Goal: Task Accomplishment & Management: Complete application form

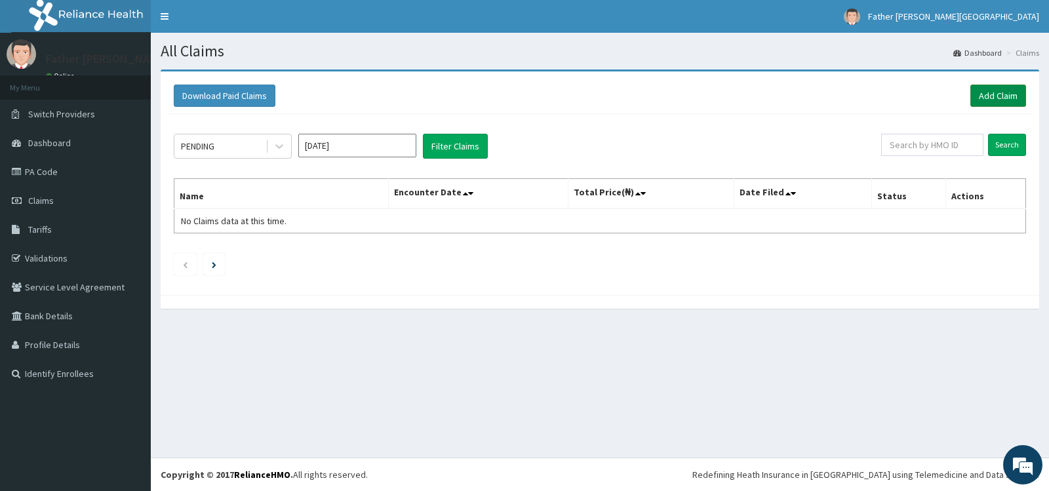
click at [997, 96] on link "Add Claim" at bounding box center [998, 96] width 56 height 22
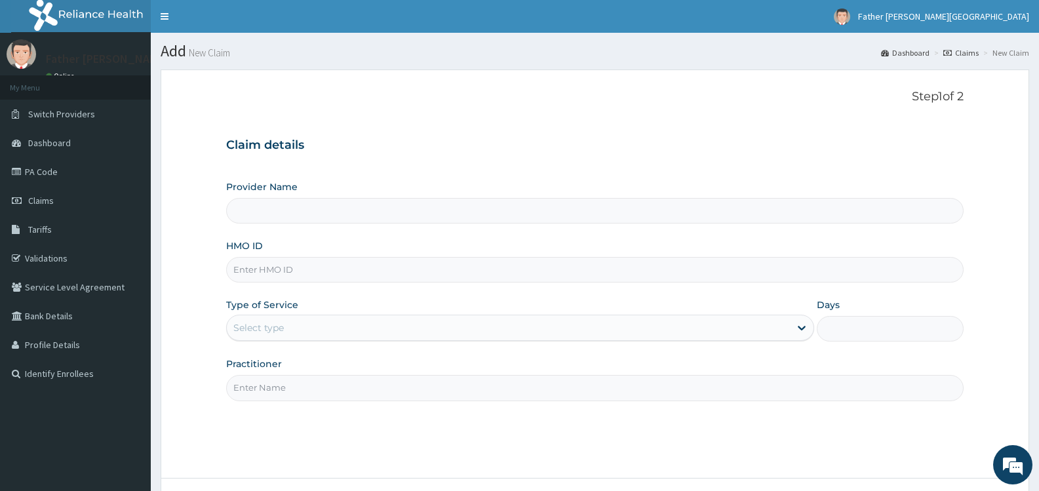
type input "Father [PERSON_NAME][GEOGRAPHIC_DATA]"
click at [721, 273] on input "HMO ID" at bounding box center [595, 270] width 738 height 26
click at [337, 268] on input "OHT/11947/C" at bounding box center [595, 270] width 738 height 26
type input "OHT/11947/A"
click at [286, 327] on div "Select type" at bounding box center [508, 327] width 563 height 21
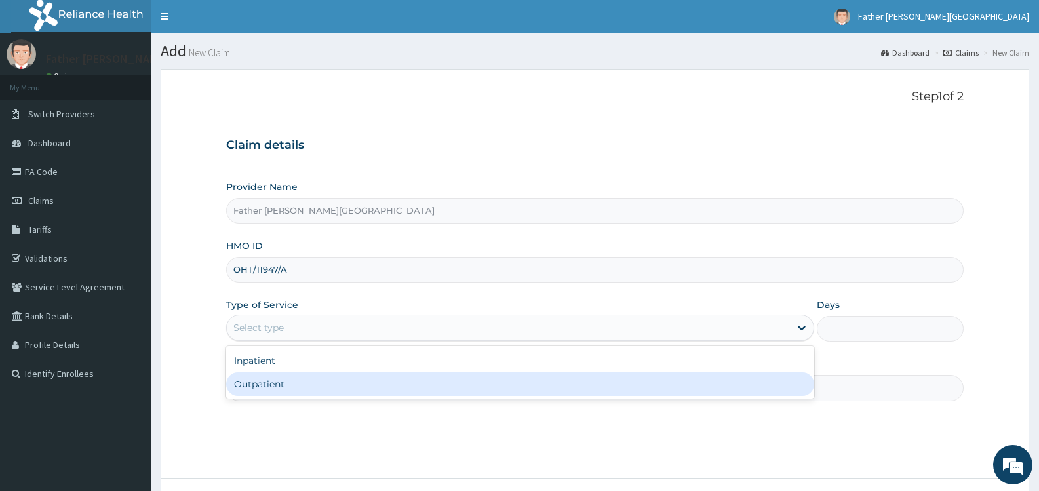
click at [303, 384] on div "Outpatient" at bounding box center [520, 384] width 588 height 24
type input "1"
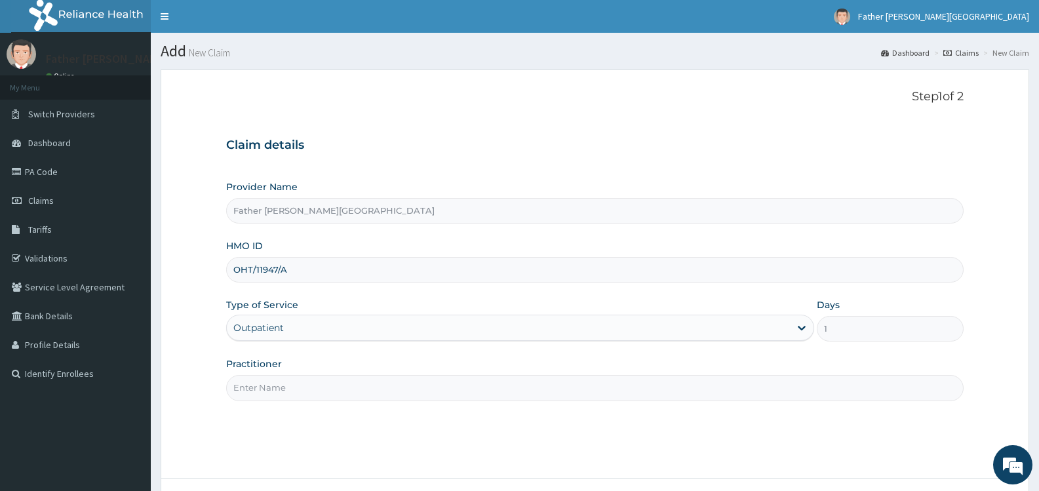
click at [355, 393] on input "Practitioner" at bounding box center [595, 388] width 738 height 26
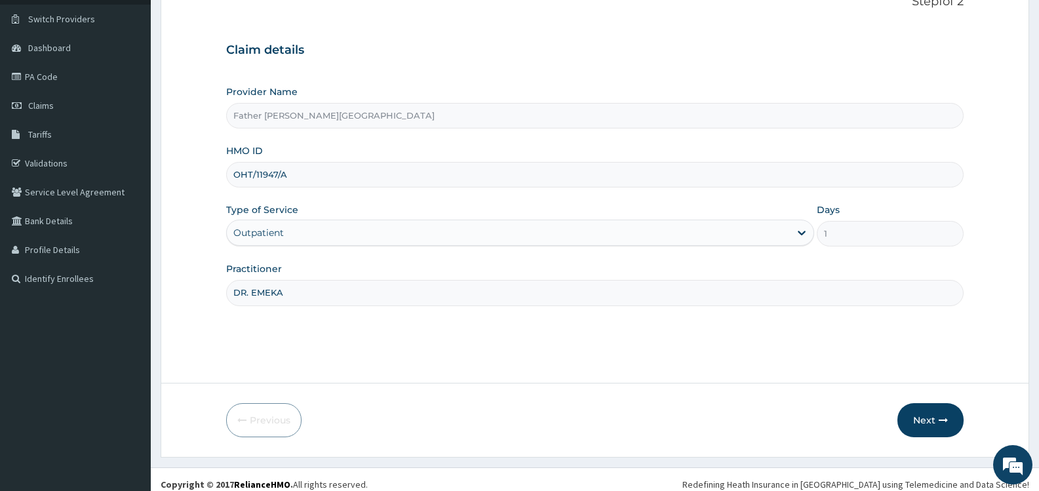
scroll to position [105, 0]
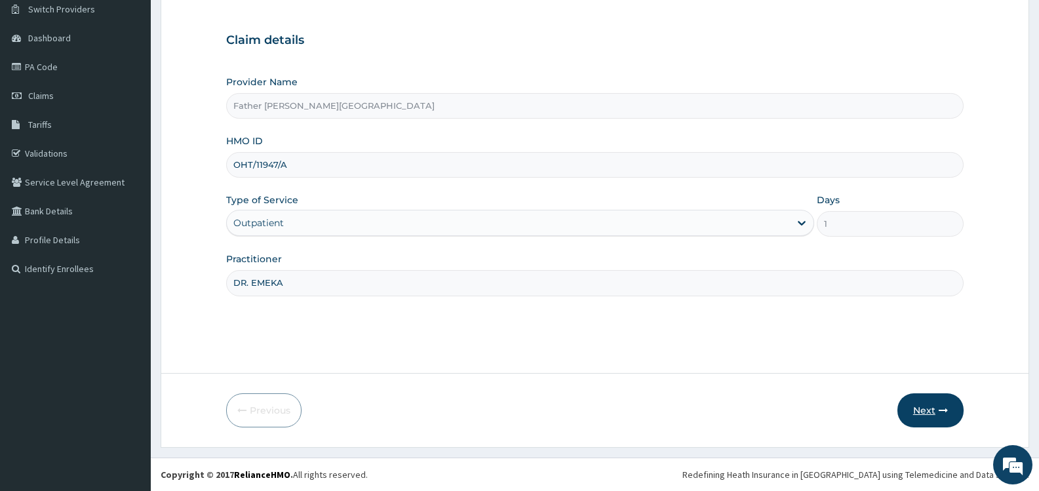
type input "DR. EMEKA"
click at [918, 409] on button "Next" at bounding box center [931, 410] width 66 height 34
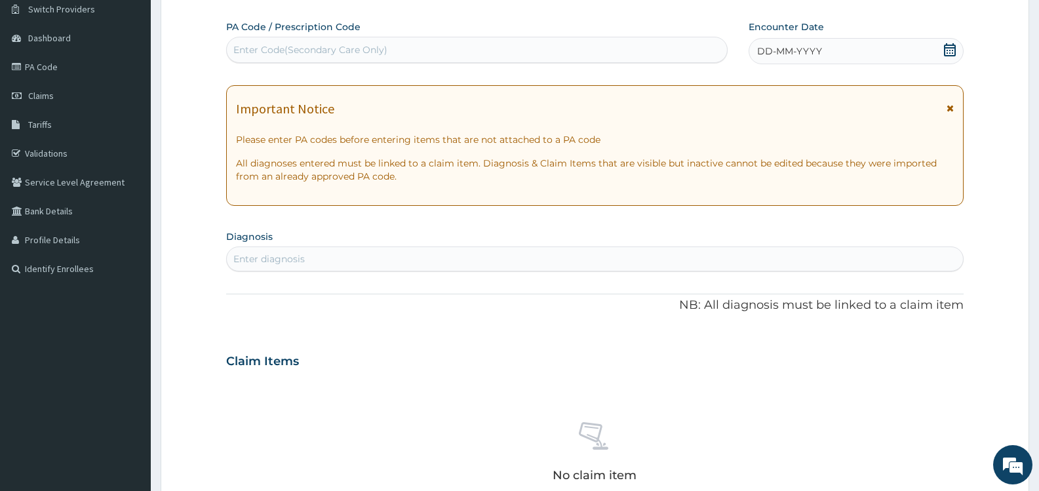
click at [952, 48] on icon at bounding box center [950, 49] width 12 height 13
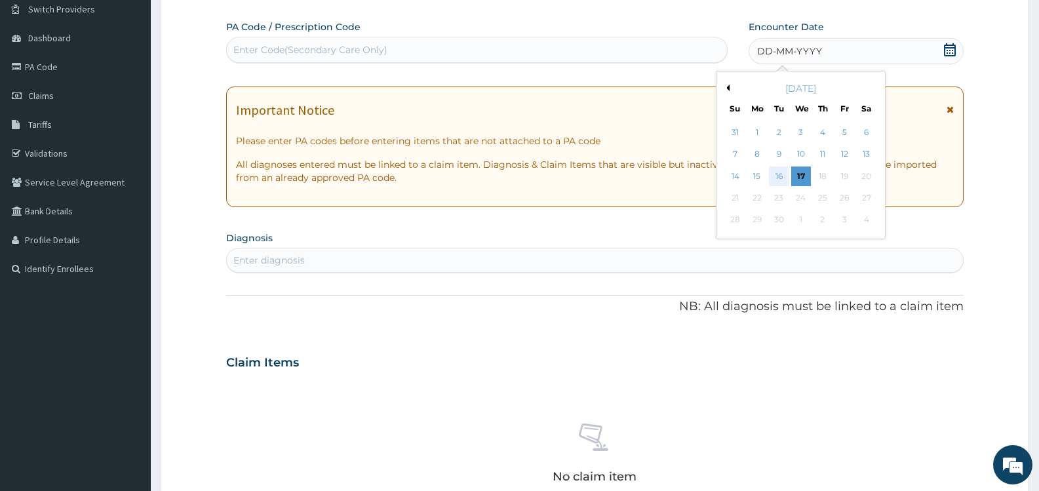
click at [779, 177] on div "16" at bounding box center [779, 177] width 20 height 20
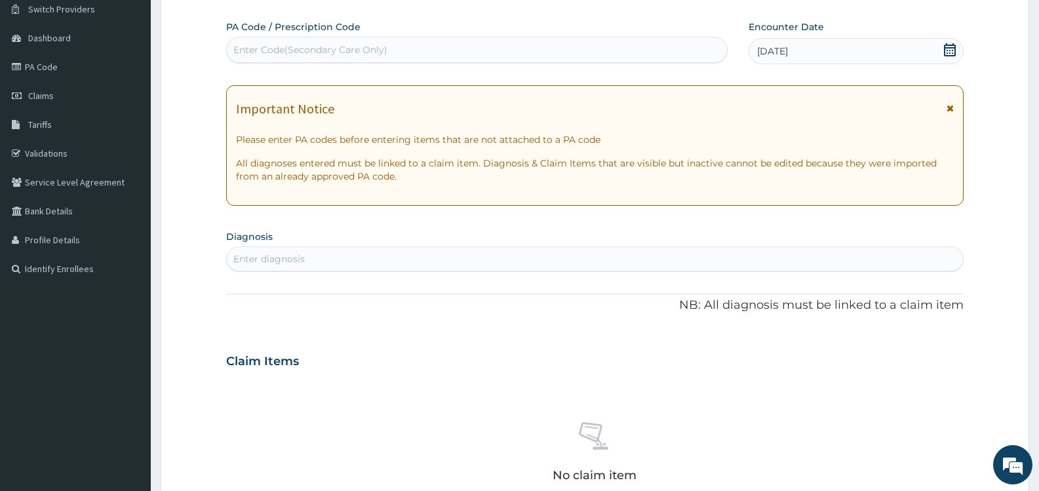
click at [305, 258] on div "Enter diagnosis" at bounding box center [268, 258] width 71 height 13
type input "MALAR"
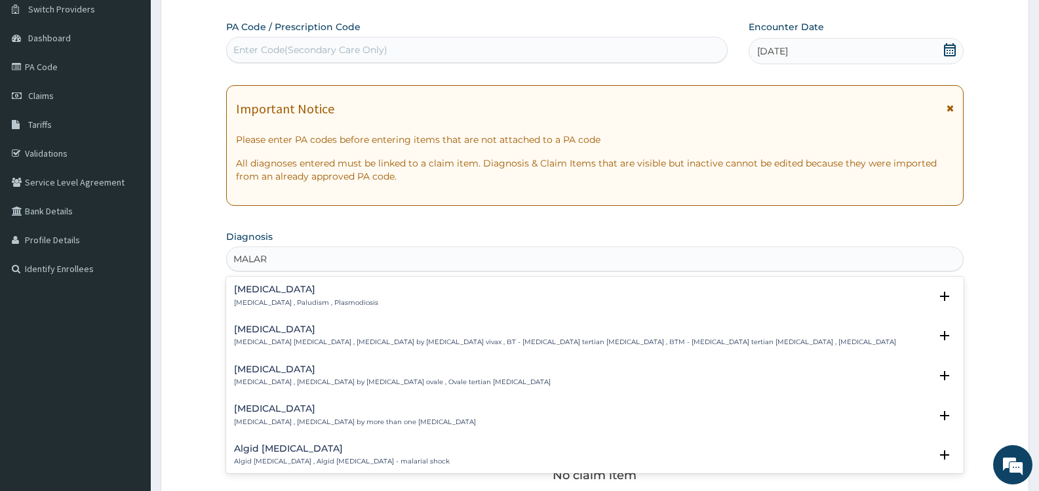
click at [260, 291] on h4 "[MEDICAL_DATA]" at bounding box center [306, 290] width 144 height 10
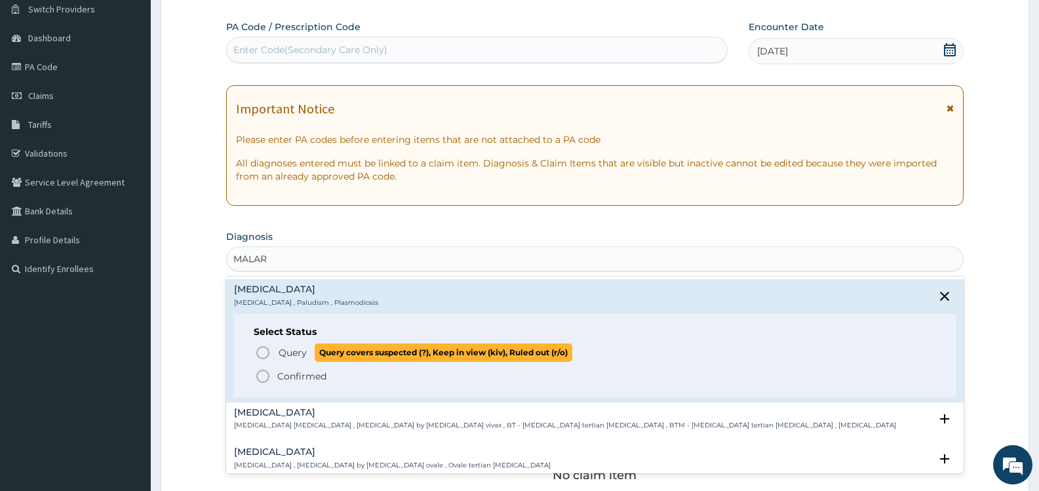
click at [262, 351] on icon "status option query" at bounding box center [263, 353] width 16 height 16
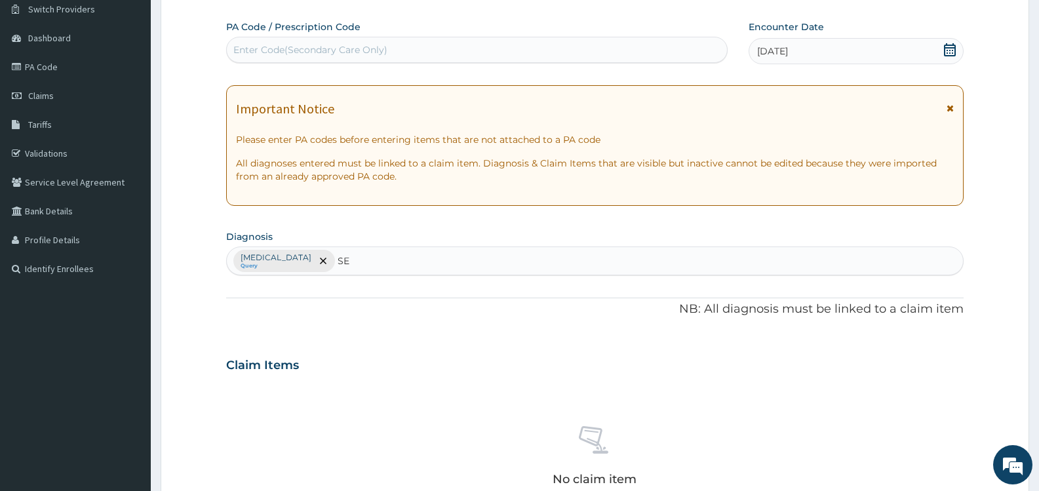
type input "SEP"
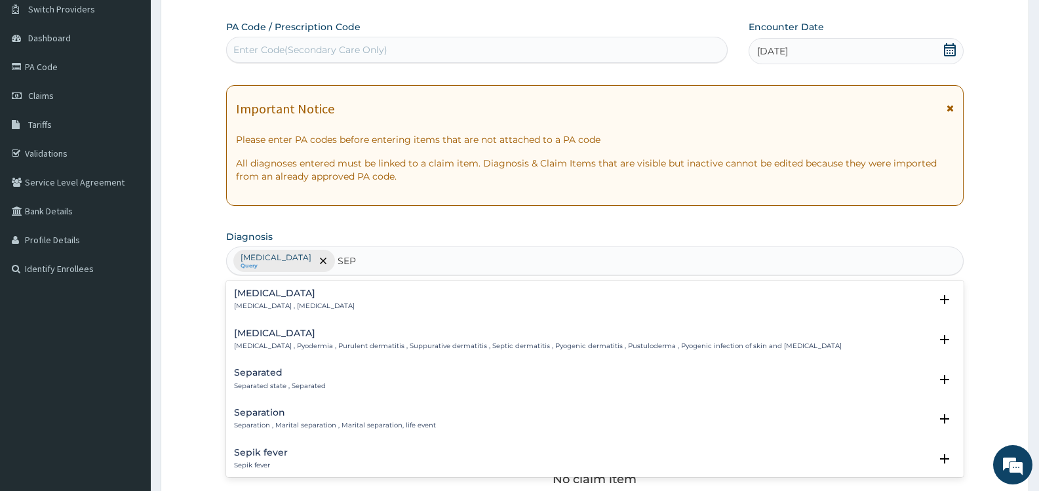
click at [252, 299] on div "[MEDICAL_DATA] [MEDICAL_DATA] , [MEDICAL_DATA]" at bounding box center [294, 300] width 121 height 23
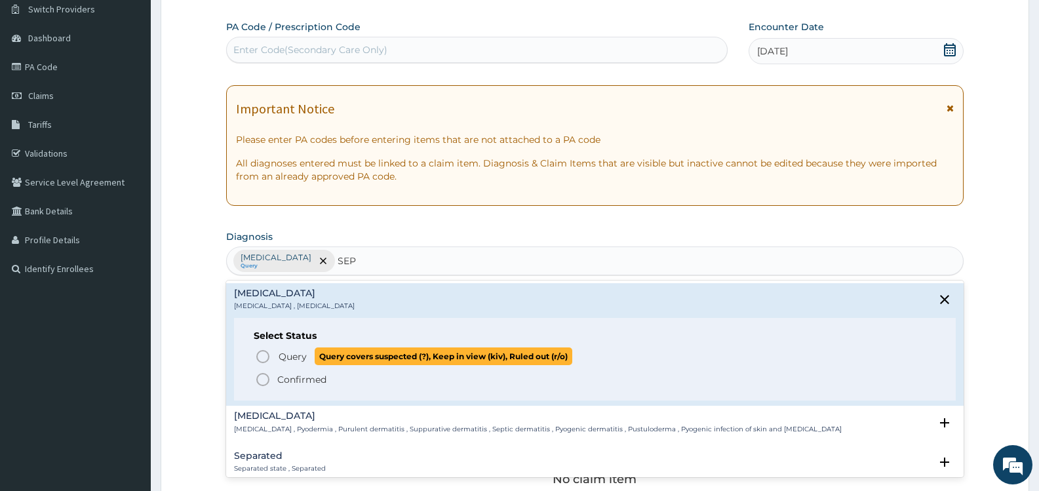
click at [265, 355] on icon "status option query" at bounding box center [263, 357] width 16 height 16
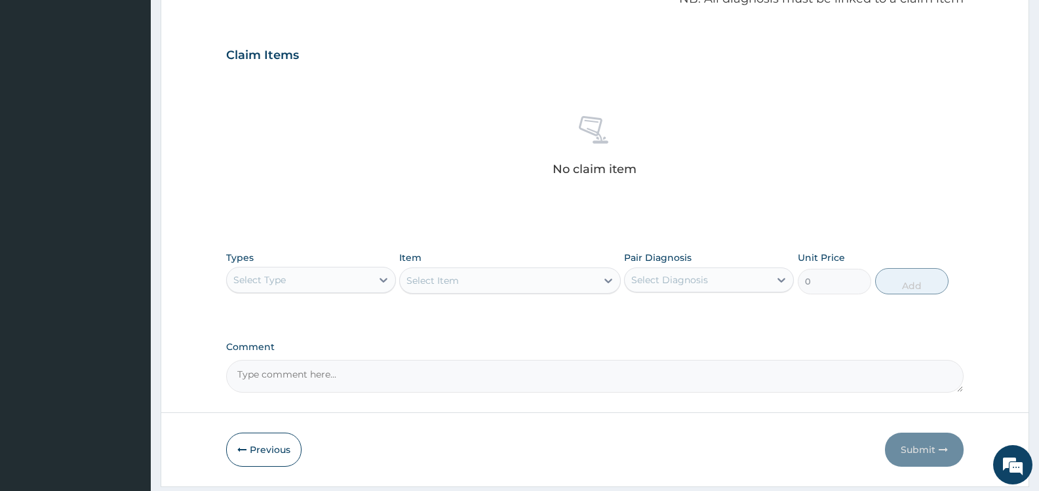
scroll to position [433, 0]
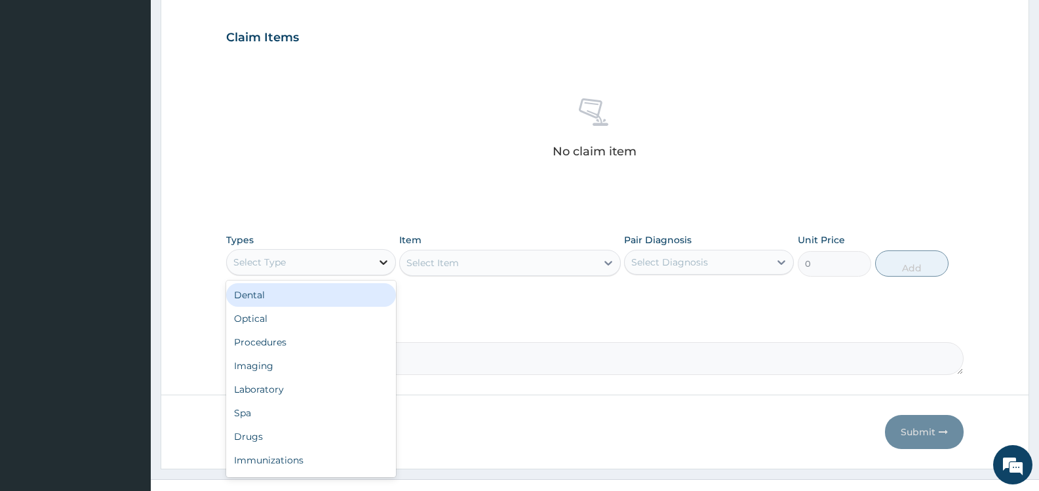
click at [378, 262] on icon at bounding box center [383, 262] width 13 height 13
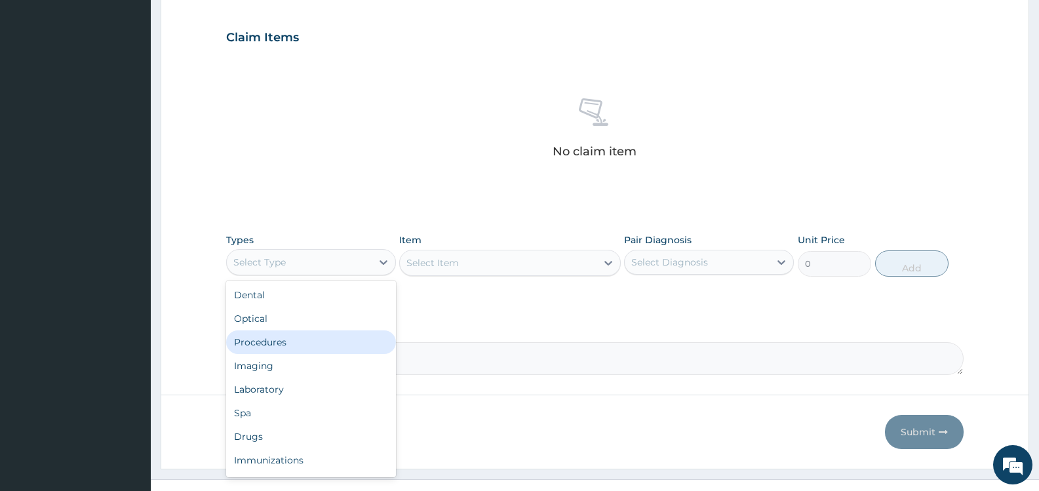
click at [289, 346] on div "Procedures" at bounding box center [311, 342] width 170 height 24
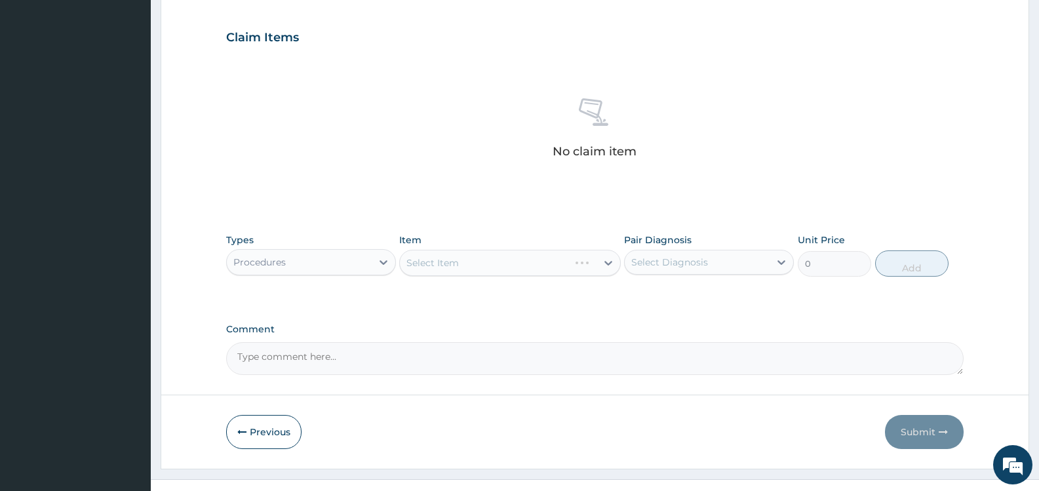
click at [702, 256] on div "Select Diagnosis" at bounding box center [669, 262] width 77 height 13
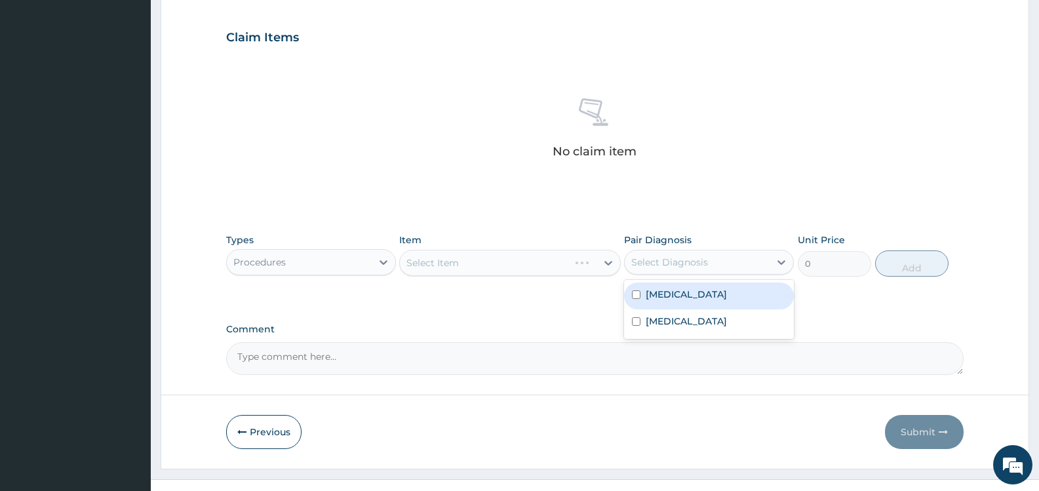
click at [675, 294] on label "[MEDICAL_DATA]" at bounding box center [686, 294] width 81 height 13
checkbox input "true"
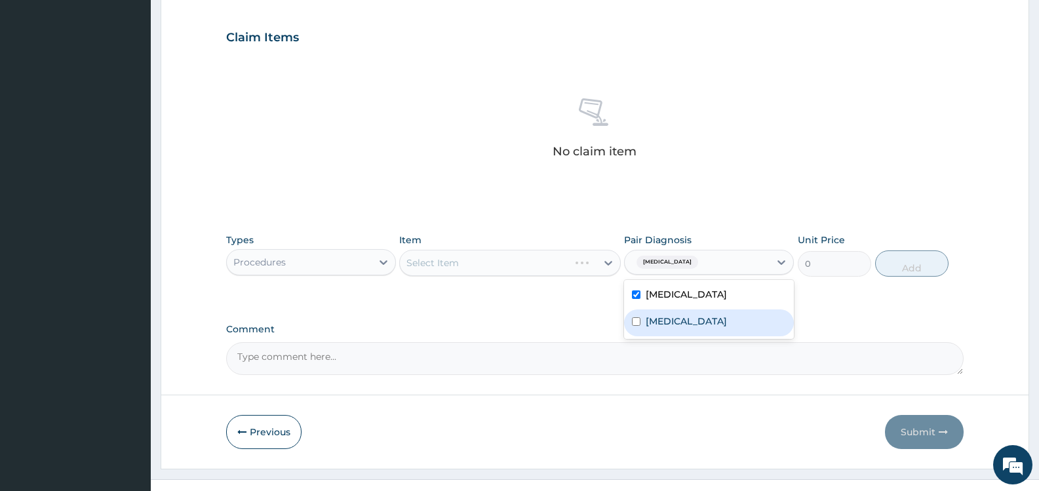
click at [668, 322] on label "[MEDICAL_DATA]" at bounding box center [686, 321] width 81 height 13
checkbox input "true"
click at [546, 266] on div "Select Item" at bounding box center [498, 262] width 196 height 21
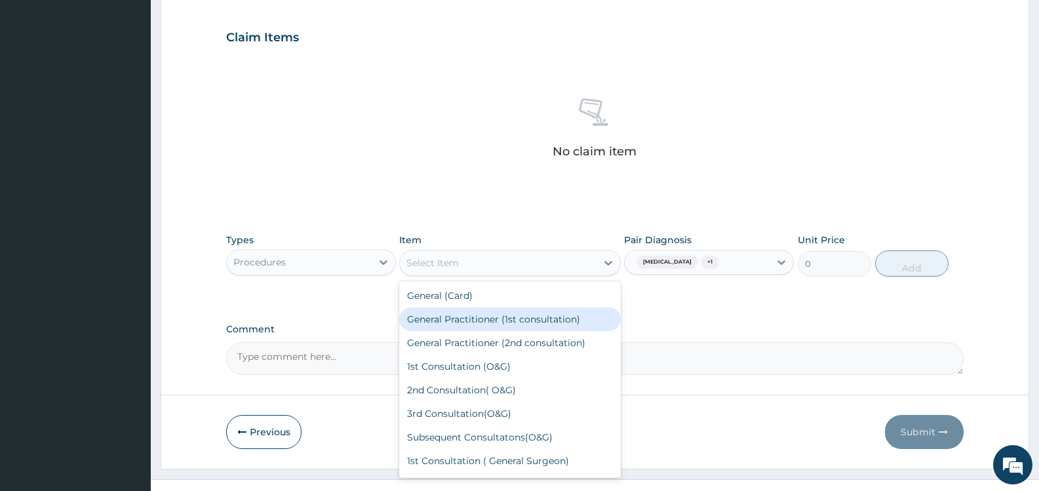
click at [542, 318] on div "General Practitioner (1st consultation)" at bounding box center [509, 320] width 221 height 24
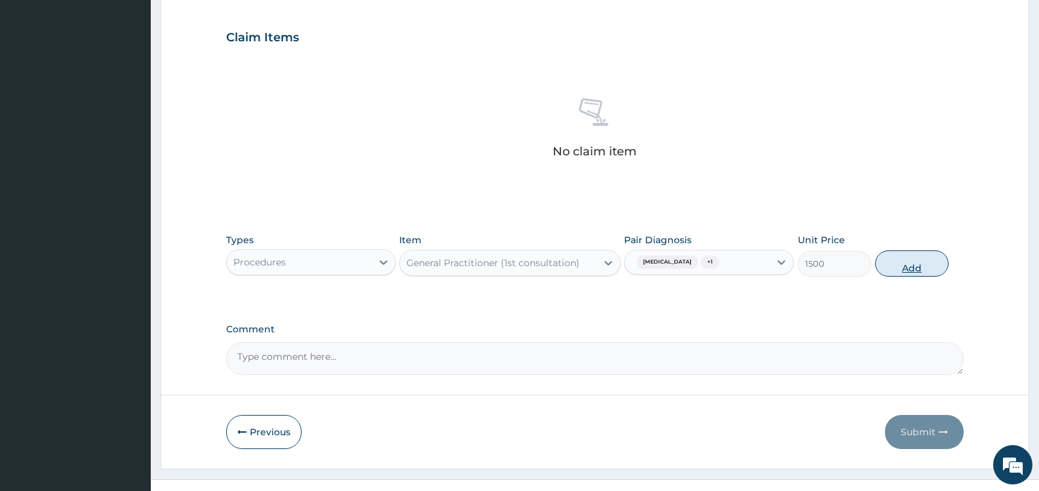
click at [913, 264] on button "Add" at bounding box center [911, 263] width 73 height 26
type input "0"
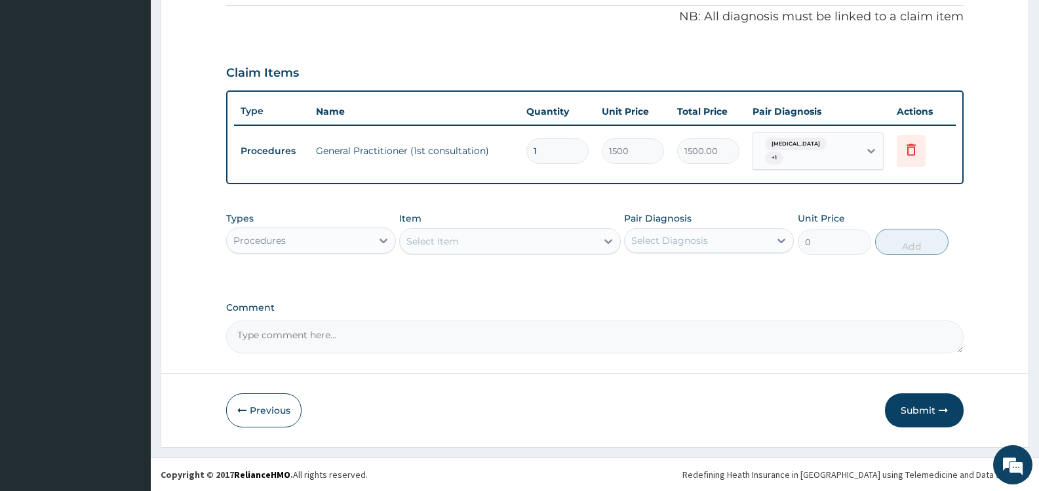
scroll to position [392, 0]
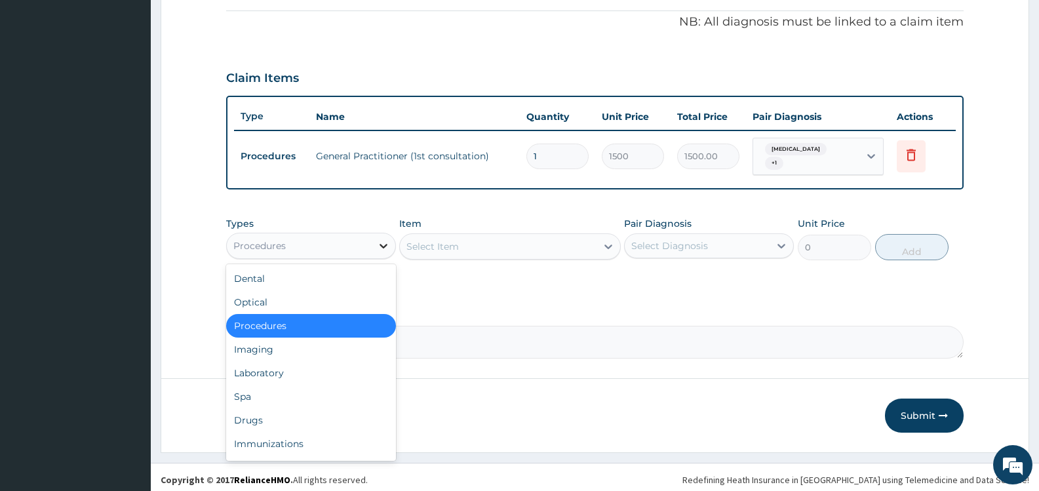
click at [378, 240] on icon at bounding box center [383, 245] width 13 height 13
click at [304, 372] on div "Laboratory" at bounding box center [311, 373] width 170 height 24
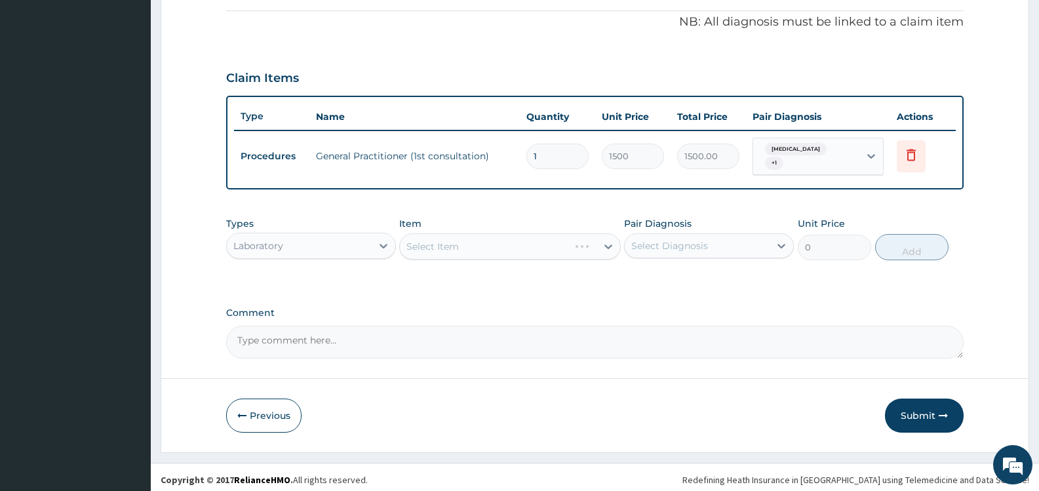
click at [706, 241] on div "Select Diagnosis" at bounding box center [669, 245] width 77 height 13
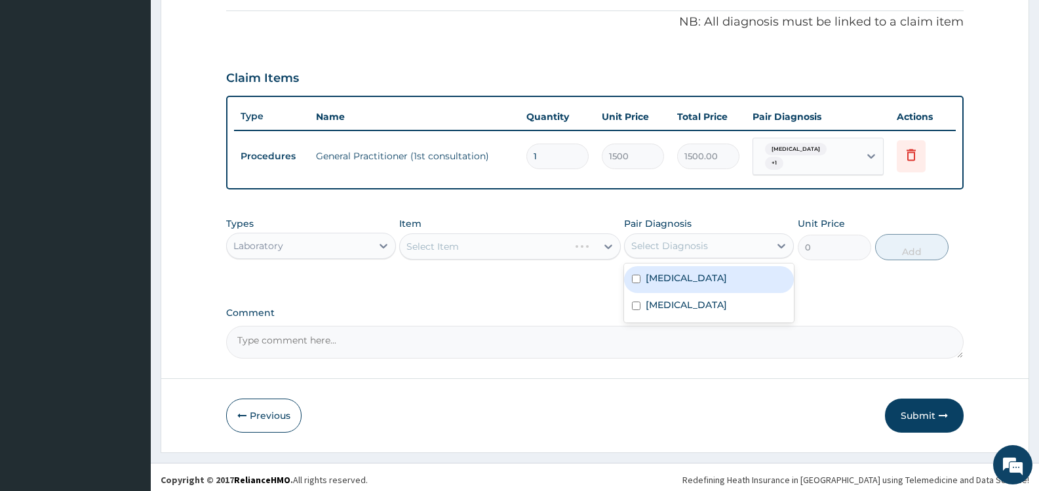
click at [667, 272] on label "[MEDICAL_DATA]" at bounding box center [686, 277] width 81 height 13
checkbox input "true"
click at [572, 246] on div "Select Item" at bounding box center [498, 246] width 196 height 21
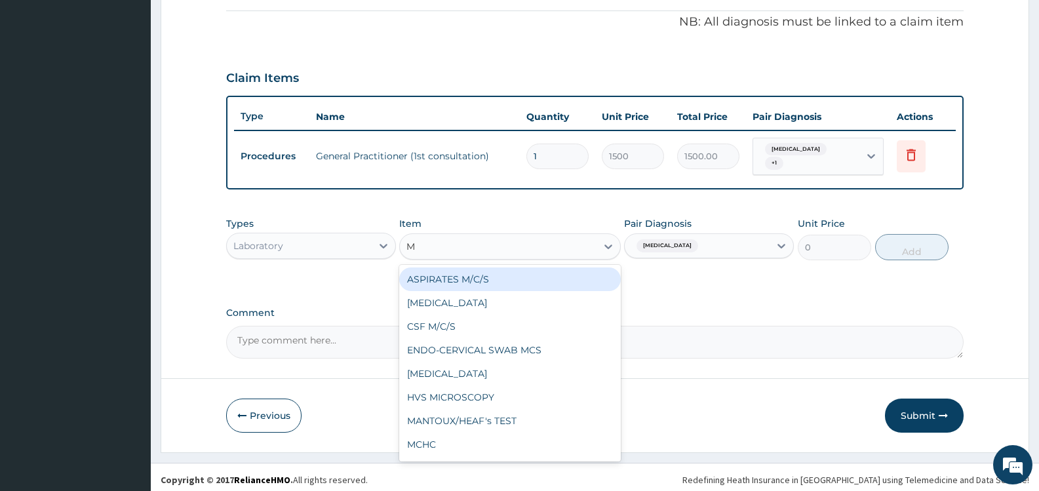
type input "MP"
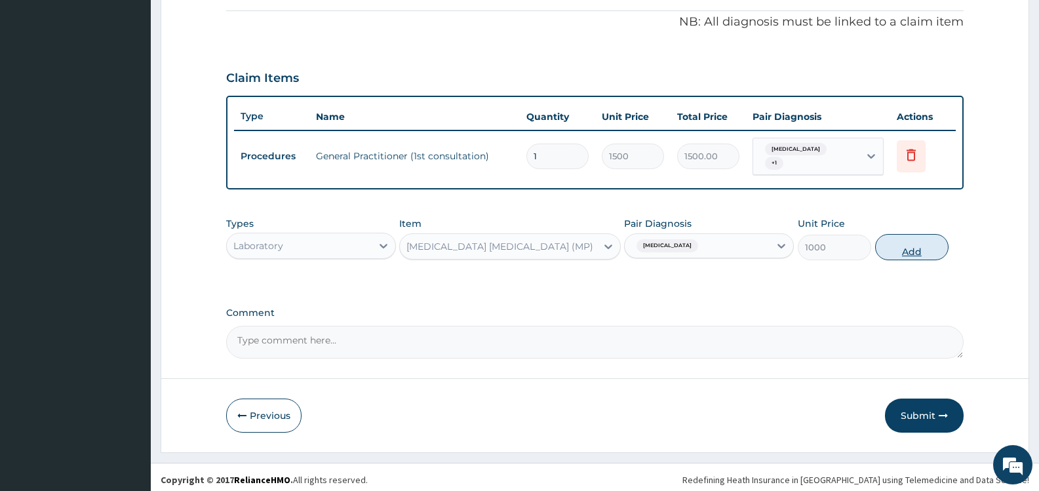
click at [907, 239] on button "Add" at bounding box center [911, 247] width 73 height 26
type input "0"
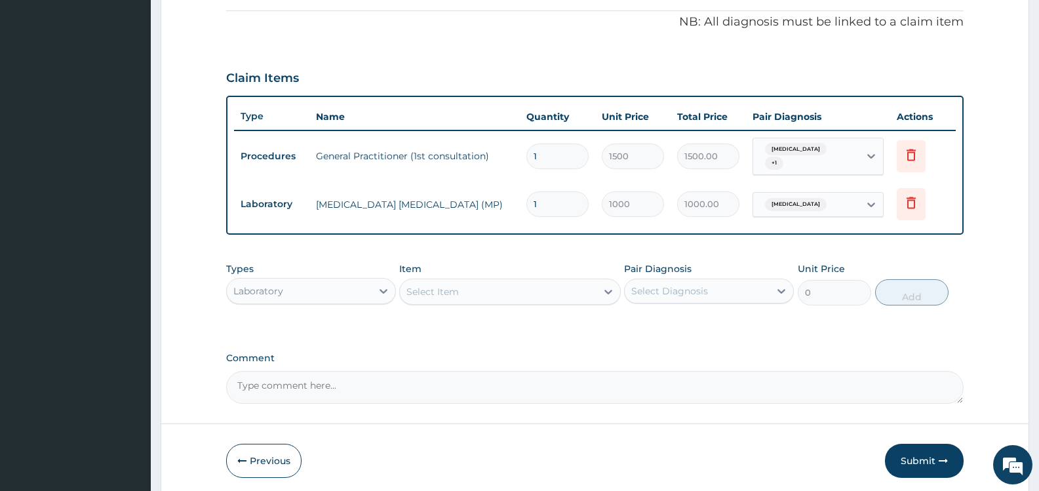
click at [572, 283] on div "Select Item" at bounding box center [498, 291] width 196 height 21
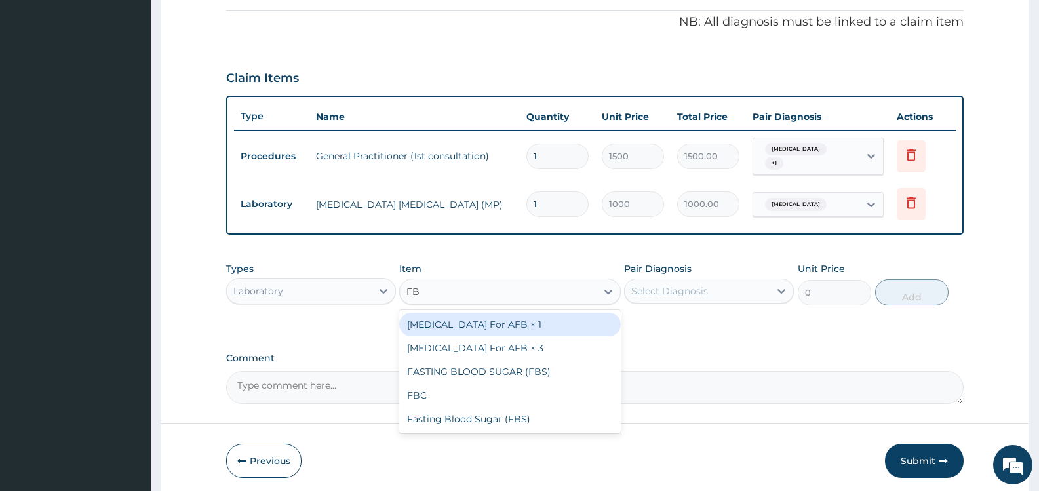
type input "FBC"
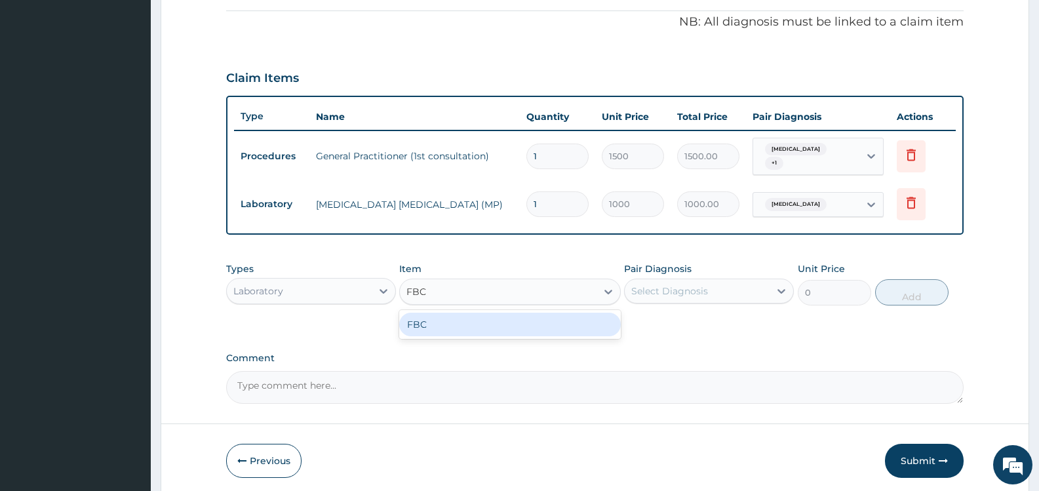
drag, startPoint x: 565, startPoint y: 321, endPoint x: 618, endPoint y: 309, distance: 54.3
click at [565, 321] on div "FBC" at bounding box center [509, 325] width 221 height 24
type input "2000"
click at [691, 285] on div "Select Diagnosis" at bounding box center [669, 291] width 77 height 13
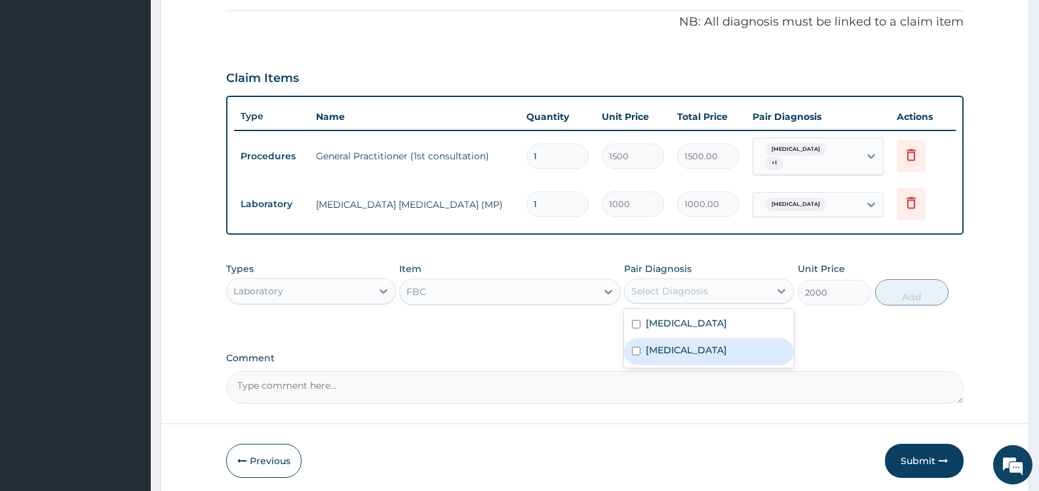
click at [672, 345] on label "[MEDICAL_DATA]" at bounding box center [686, 350] width 81 height 13
checkbox input "true"
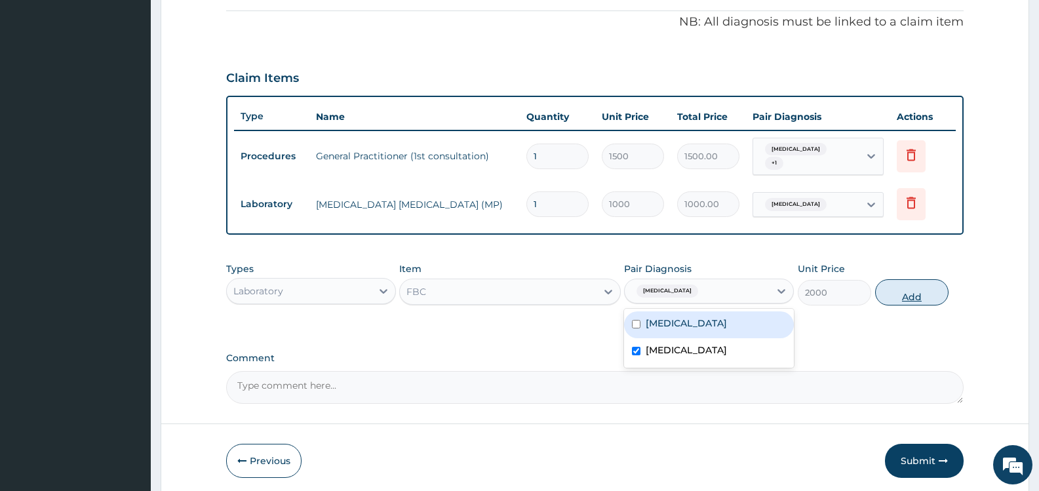
click at [921, 283] on button "Add" at bounding box center [911, 292] width 73 height 26
type input "0"
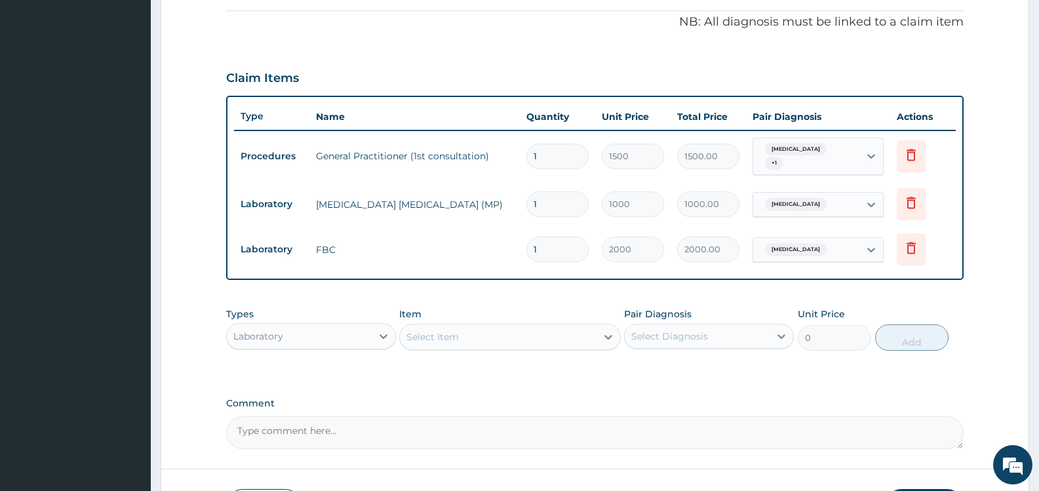
click at [356, 327] on div "Laboratory" at bounding box center [299, 336] width 145 height 21
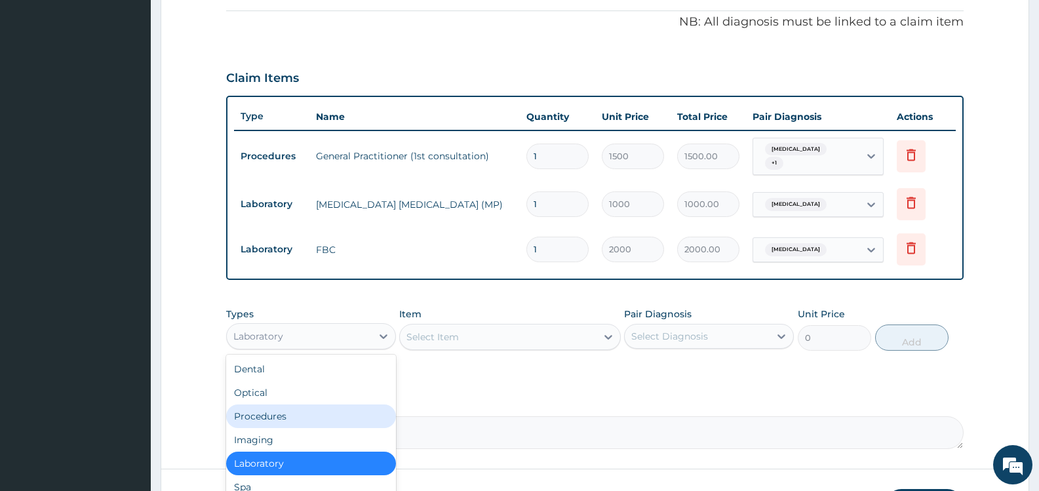
scroll to position [45, 0]
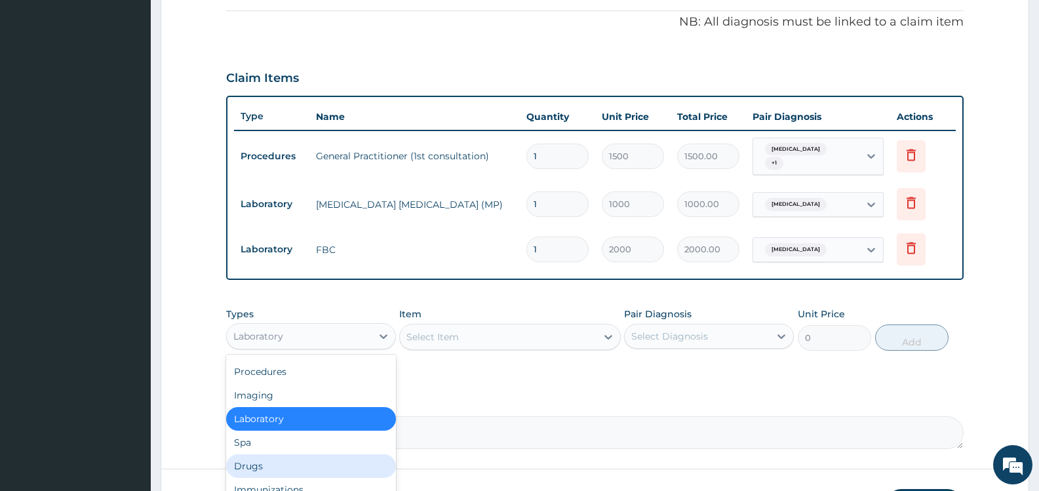
click at [283, 462] on div "Drugs" at bounding box center [311, 466] width 170 height 24
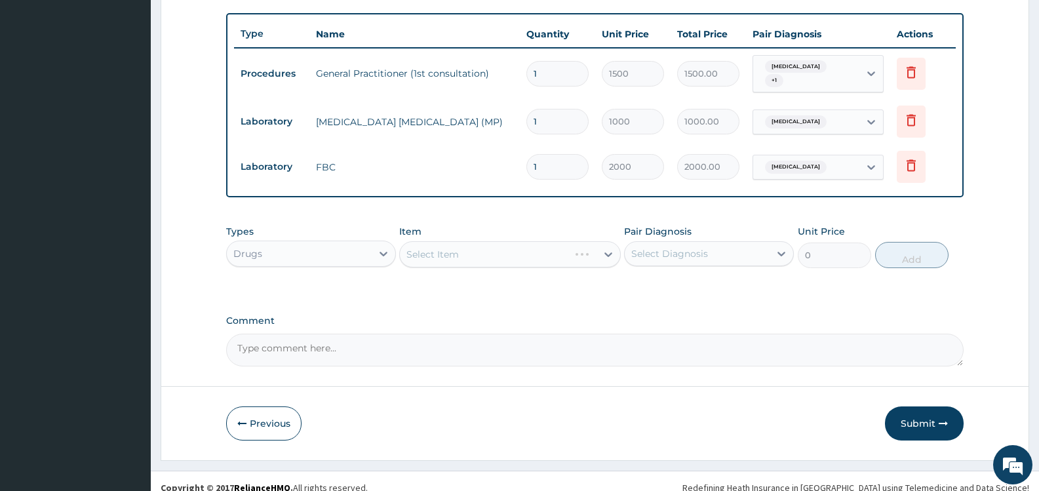
scroll to position [483, 0]
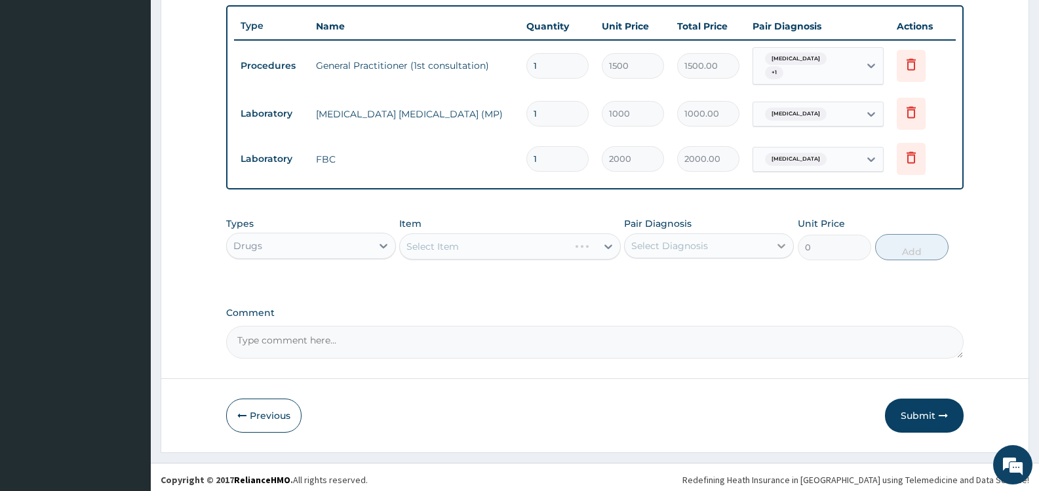
click at [770, 241] on div at bounding box center [782, 246] width 24 height 24
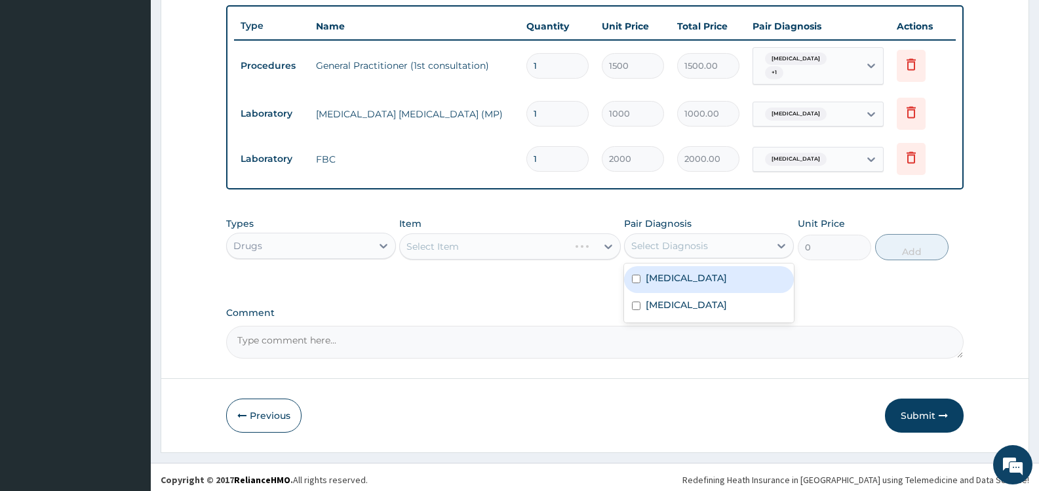
click at [668, 272] on label "[MEDICAL_DATA]" at bounding box center [686, 277] width 81 height 13
checkbox input "true"
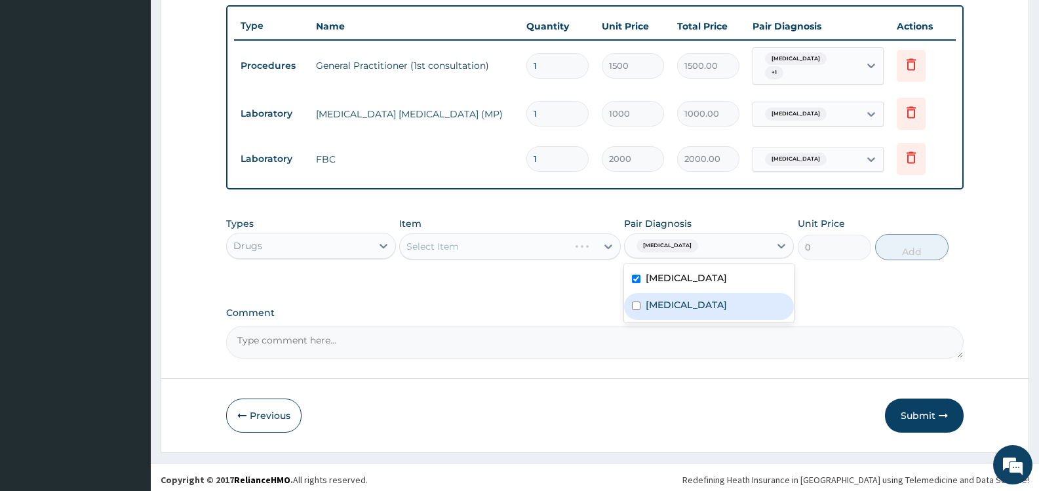
click at [662, 301] on label "[MEDICAL_DATA]" at bounding box center [686, 304] width 81 height 13
checkbox input "true"
click at [567, 326] on textarea "Comment" at bounding box center [595, 342] width 738 height 33
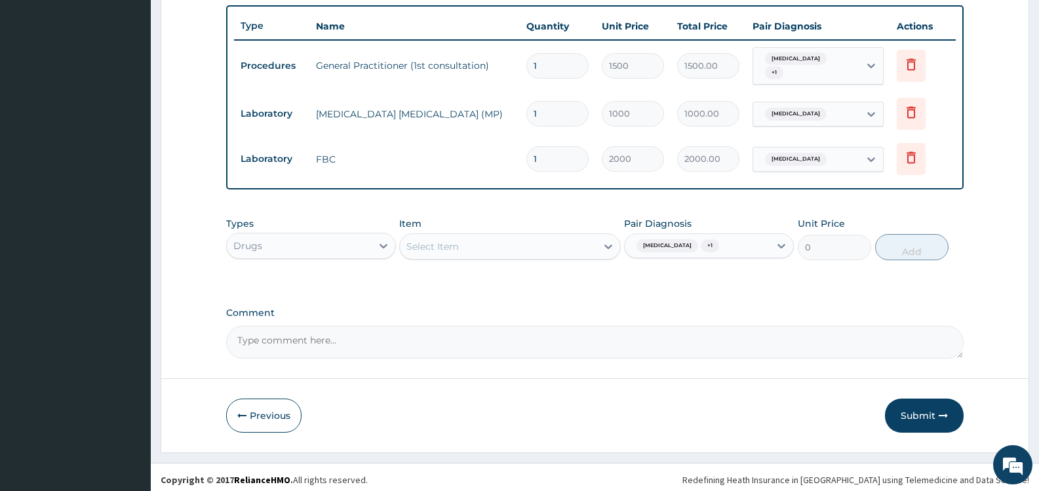
click at [601, 240] on div at bounding box center [609, 247] width 24 height 24
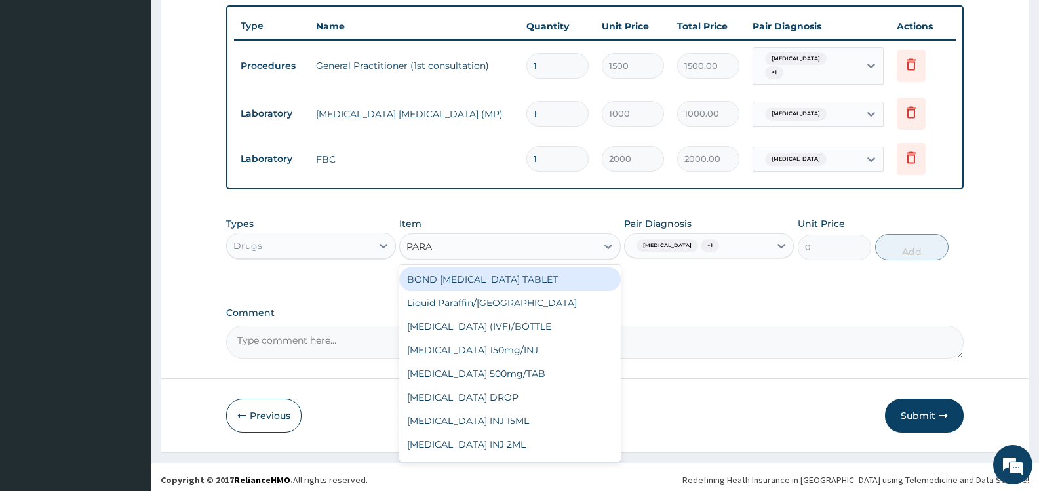
type input "PARAC"
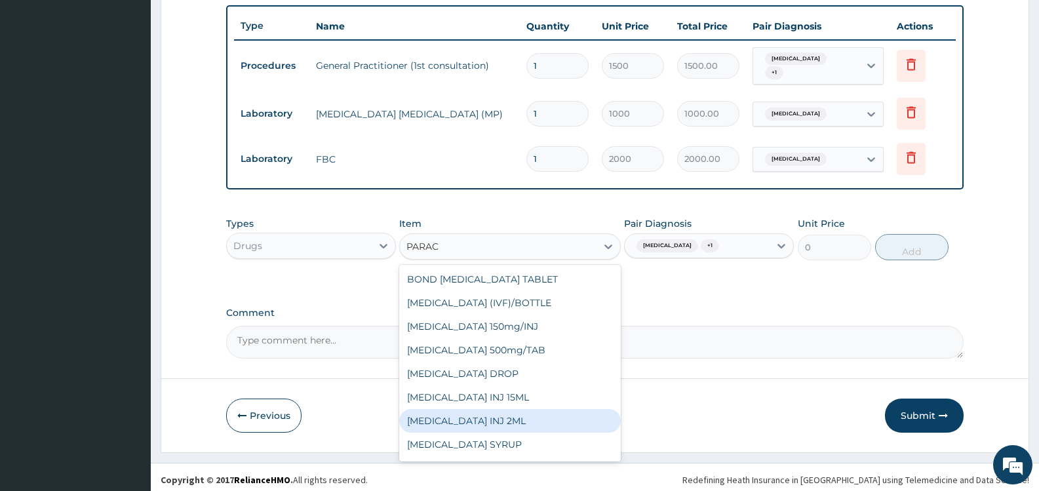
click at [522, 416] on div "[MEDICAL_DATA] INJ 2ML" at bounding box center [509, 421] width 221 height 24
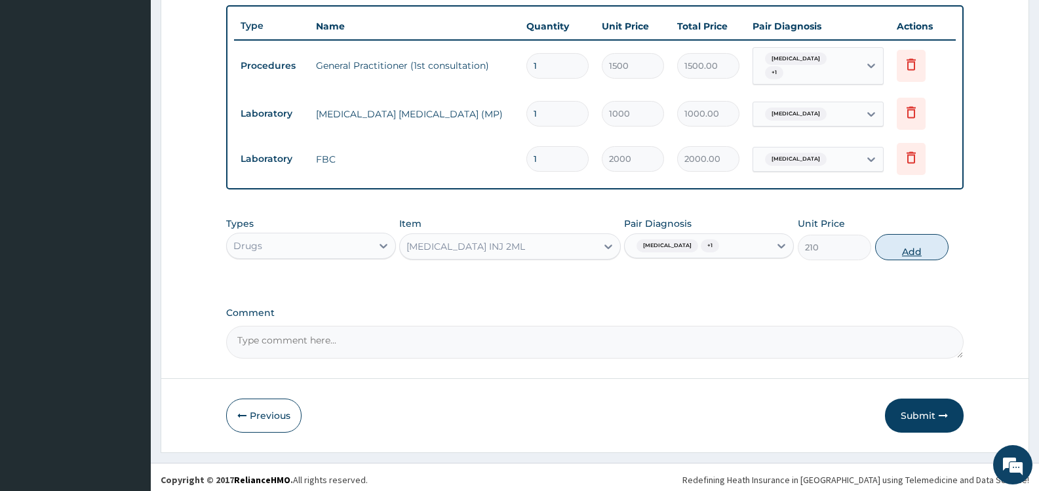
click at [909, 244] on button "Add" at bounding box center [911, 247] width 73 height 26
type input "0"
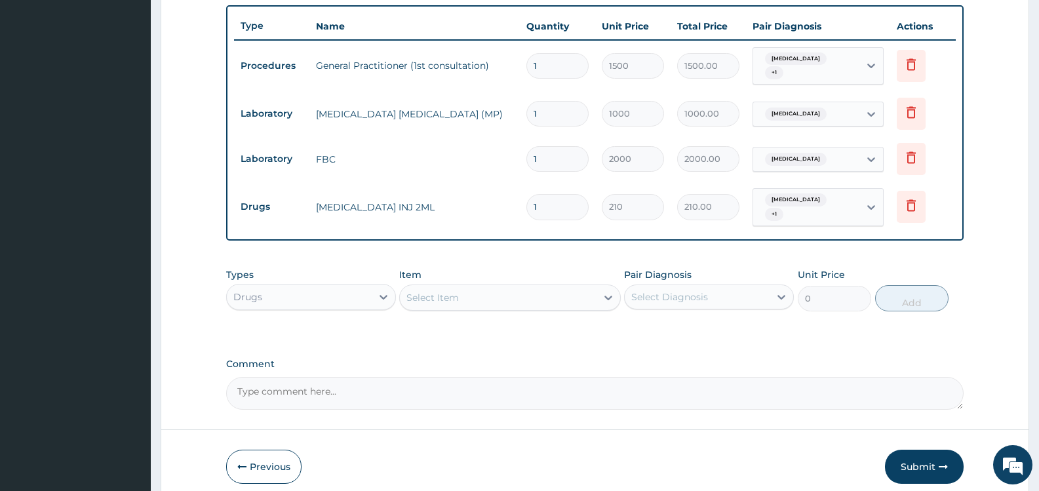
type input "2"
type input "420.00"
type input "3"
type input "630.00"
type input "4"
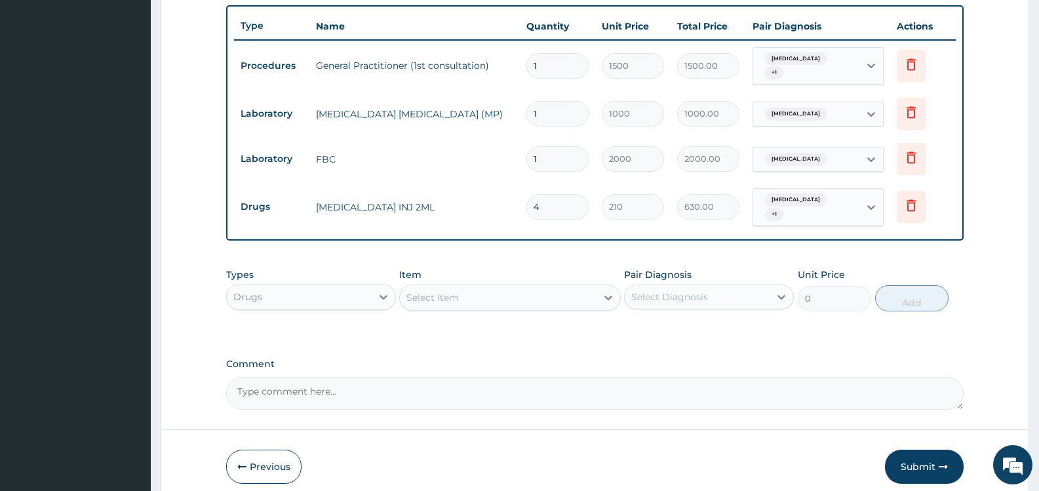
type input "840.00"
click at [915, 457] on button "Submit" at bounding box center [924, 467] width 79 height 34
